Goal: Information Seeking & Learning: Learn about a topic

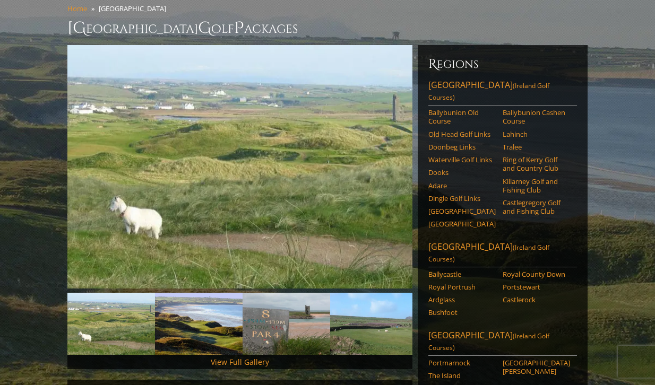
scroll to position [89, 0]
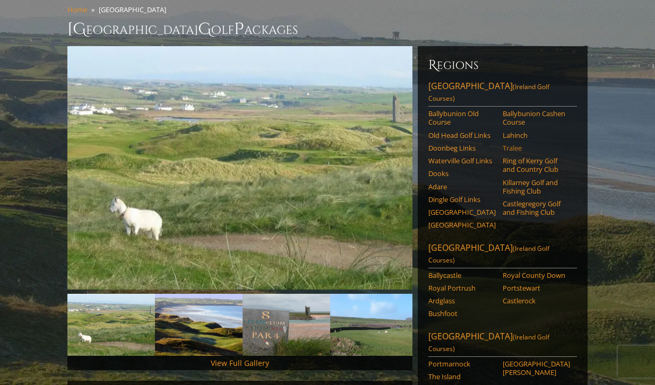
click at [513, 144] on link "Tralee" at bounding box center [535, 148] width 67 height 8
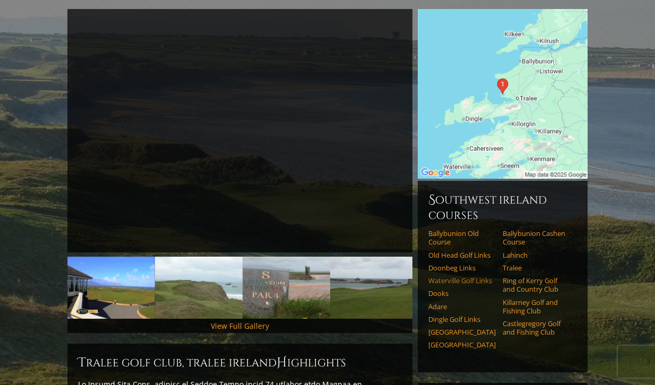
scroll to position [131, 0]
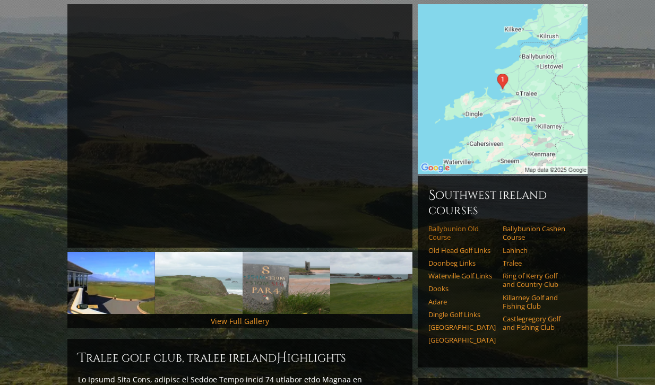
click at [456, 224] on link "Ballybunion Old Course" at bounding box center [461, 233] width 67 height 18
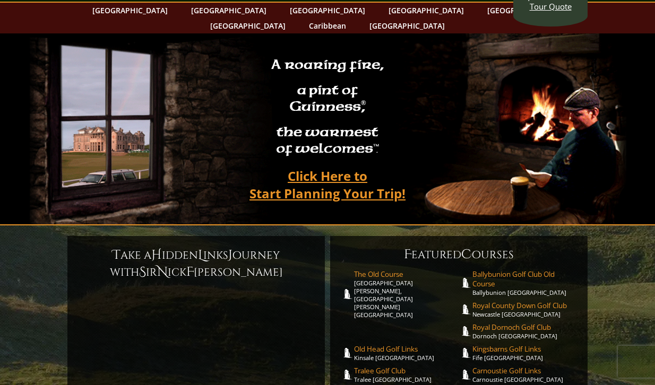
scroll to position [46, 0]
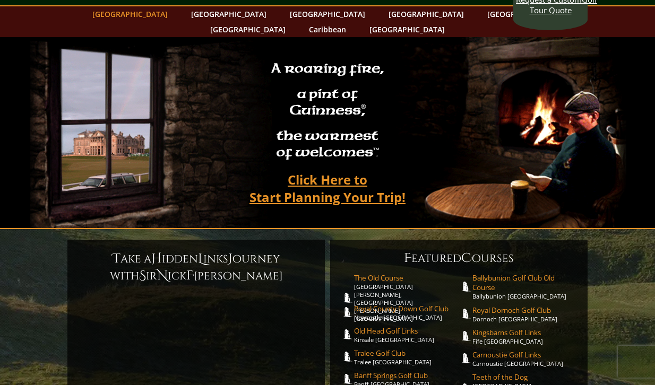
click at [166, 17] on link "[GEOGRAPHIC_DATA]" at bounding box center [130, 13] width 86 height 15
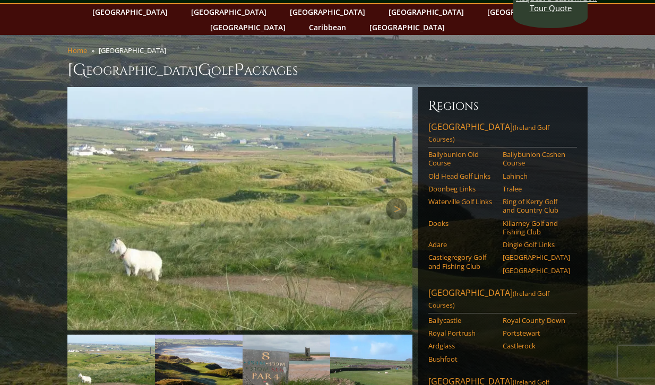
scroll to position [85, 0]
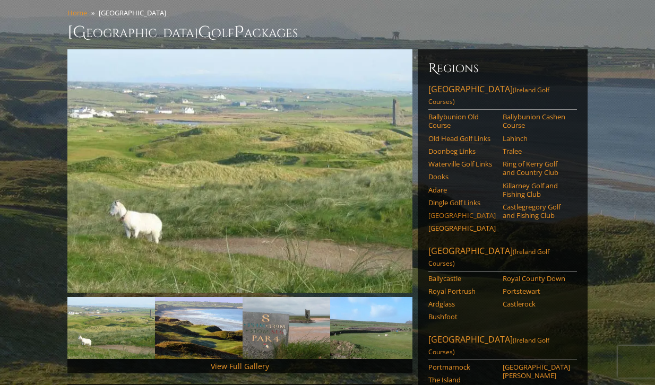
click at [436, 211] on link "[GEOGRAPHIC_DATA]" at bounding box center [461, 215] width 67 height 8
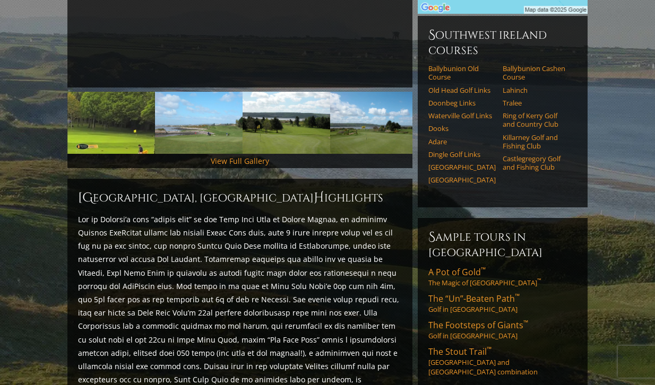
scroll to position [290, 0]
click at [443, 176] on link "[GEOGRAPHIC_DATA]" at bounding box center [461, 180] width 67 height 8
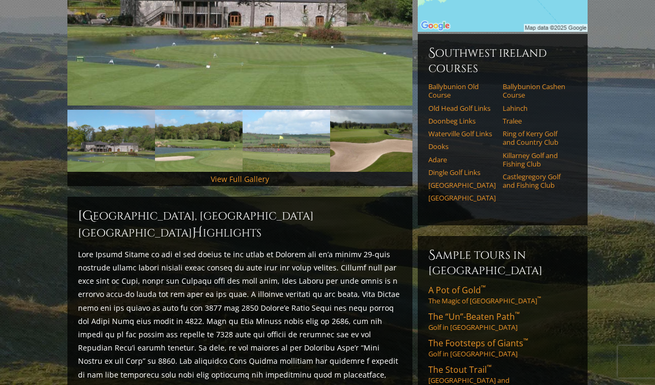
scroll to position [271, 0]
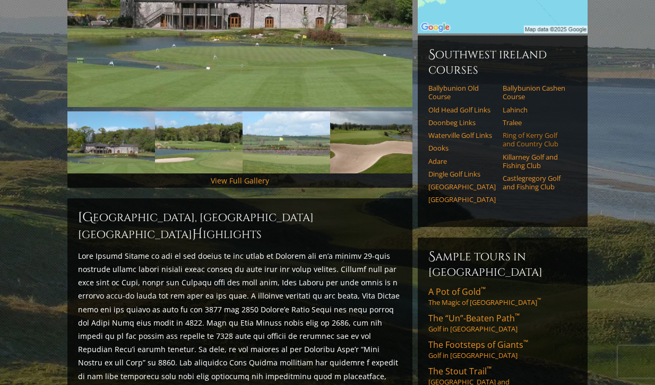
click at [519, 131] on link "Ring of Kerry Golf and Country Club" at bounding box center [535, 140] width 67 height 18
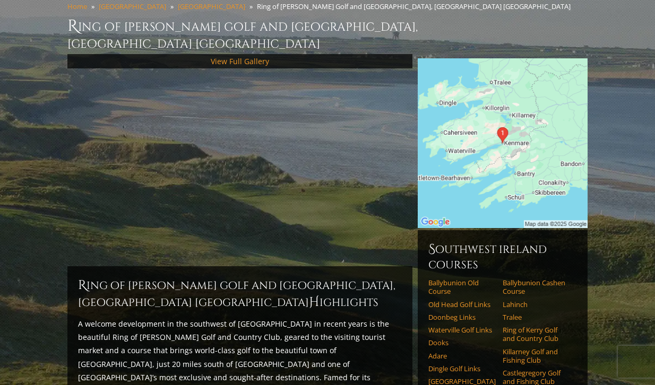
scroll to position [90, 0]
